Goal: Task Accomplishment & Management: Use online tool/utility

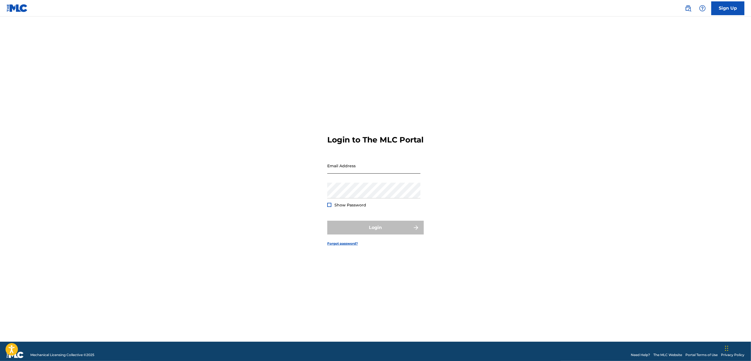
click at [383, 174] on input "Email Address" at bounding box center [373, 166] width 93 height 16
click at [333, 172] on input "Email Address" at bounding box center [373, 166] width 93 height 16
type input "[EMAIL_ADDRESS][DOMAIN_NAME]"
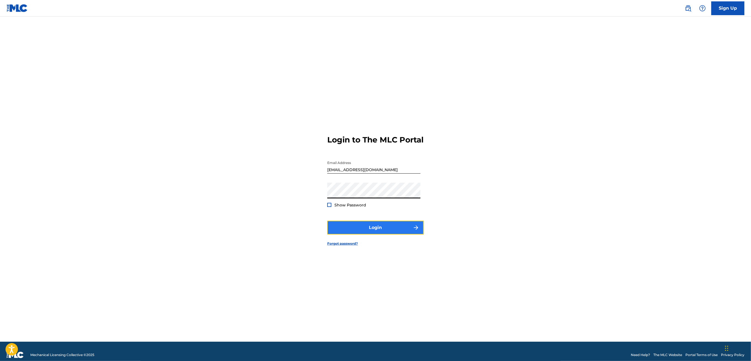
click at [339, 229] on button "Login" at bounding box center [375, 228] width 97 height 14
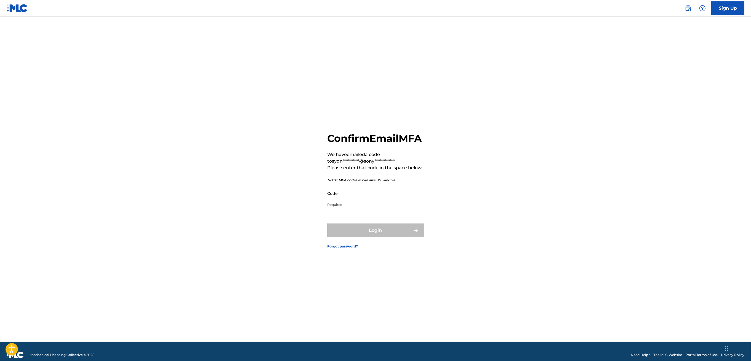
click at [362, 201] on input "Code" at bounding box center [373, 194] width 93 height 16
click at [374, 196] on input "Code" at bounding box center [373, 194] width 93 height 16
paste input "503781"
type input "503781"
click at [395, 233] on button "Login" at bounding box center [375, 231] width 97 height 14
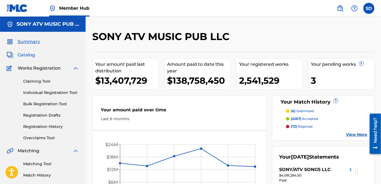
click at [24, 58] on span "Catalog" at bounding box center [26, 55] width 17 height 7
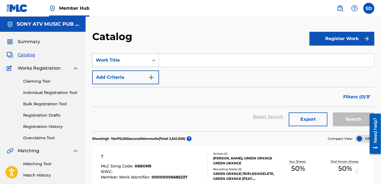
click at [124, 61] on div "Work Title" at bounding box center [121, 60] width 50 height 7
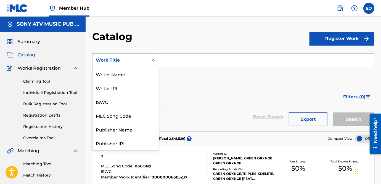
scroll to position [83, 0]
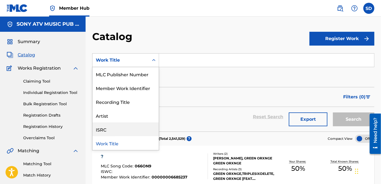
click at [125, 125] on div "ISRC" at bounding box center [125, 129] width 66 height 14
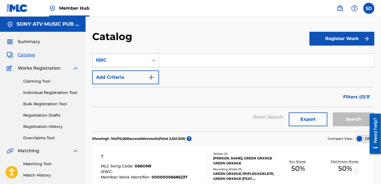
click at [174, 65] on input "Search Form" at bounding box center [266, 60] width 215 height 13
paste input "USUM72013362"
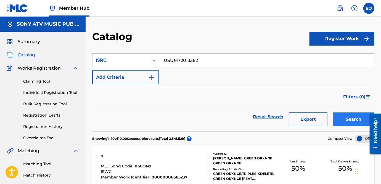
type input "USUM72013362"
click at [350, 122] on button "Search" at bounding box center [353, 119] width 41 height 14
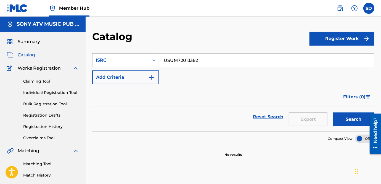
click at [232, 62] on input "USUM72013362" at bounding box center [266, 60] width 215 height 13
click at [264, 116] on link "Reset Search" at bounding box center [268, 117] width 36 height 12
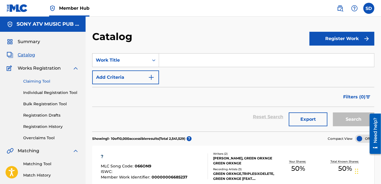
click at [33, 80] on link "Claiming Tool" at bounding box center [51, 81] width 56 height 6
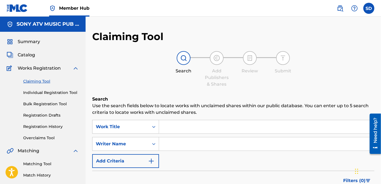
click at [175, 127] on input "Search Form" at bounding box center [266, 126] width 215 height 13
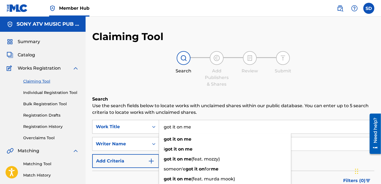
type input "got it on me"
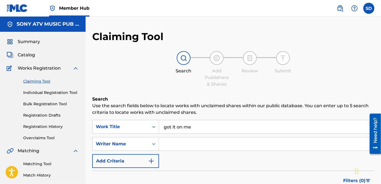
click at [314, 148] on input "Search Form" at bounding box center [266, 143] width 215 height 13
type input "luchko"
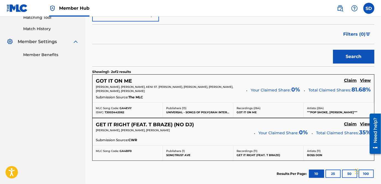
scroll to position [147, 0]
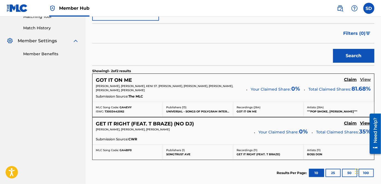
click at [364, 79] on h5 "View" at bounding box center [365, 79] width 11 height 5
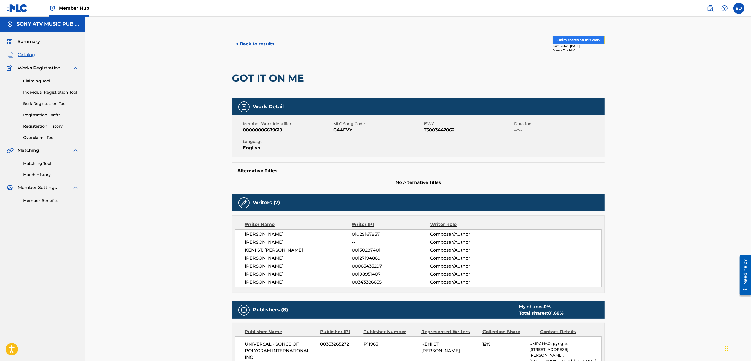
click at [574, 40] on button "Claim shares on this work" at bounding box center [579, 40] width 52 height 8
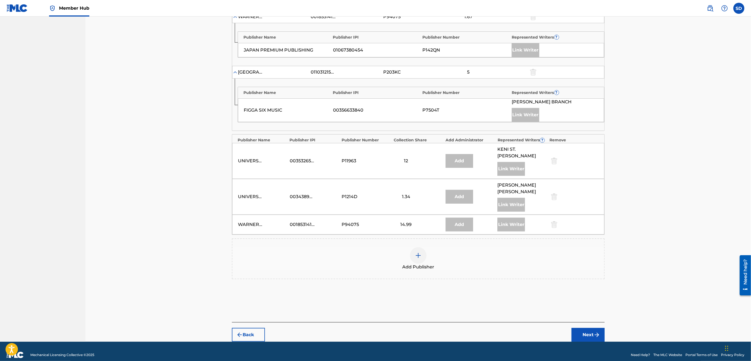
scroll to position [376, 0]
click at [245, 328] on button "Back" at bounding box center [248, 335] width 33 height 14
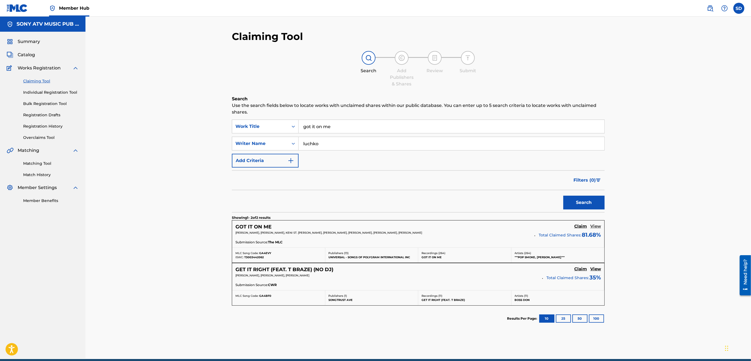
click at [598, 228] on h5 "View" at bounding box center [595, 226] width 11 height 5
